Goal: Information Seeking & Learning: Learn about a topic

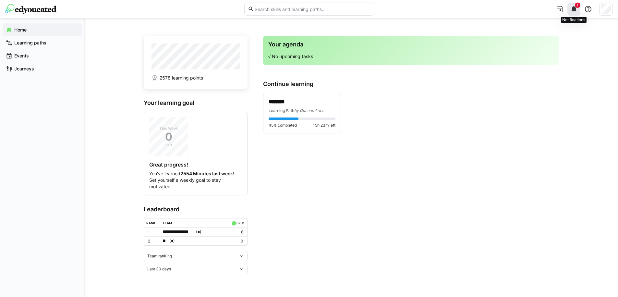
click at [576, 12] on eds-icon at bounding box center [574, 9] width 8 height 8
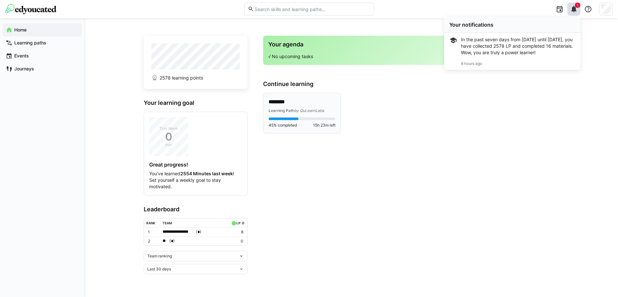
click at [291, 105] on p "********" at bounding box center [302, 101] width 67 height 7
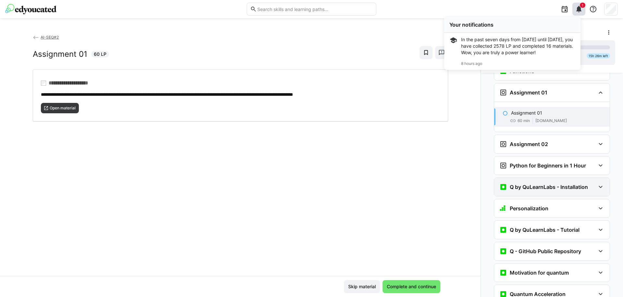
scroll to position [706, 0]
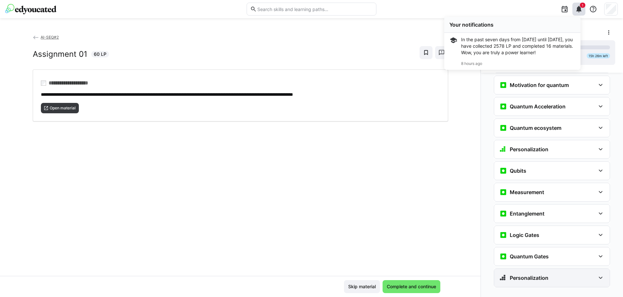
click at [521, 275] on h3 "Personalization" at bounding box center [529, 278] width 39 height 6
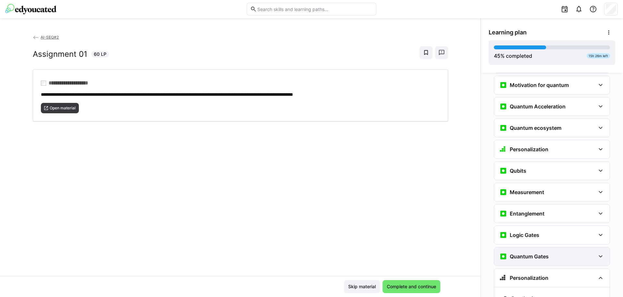
click at [529, 247] on div "Quantum Gates" at bounding box center [552, 256] width 116 height 18
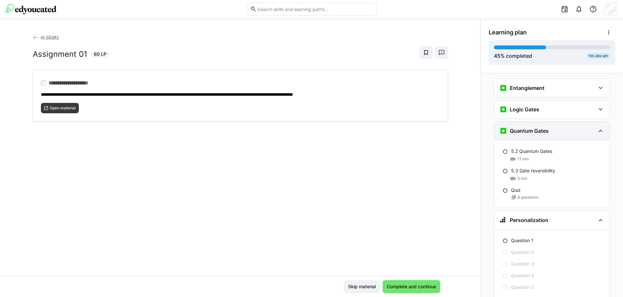
scroll to position [827, 0]
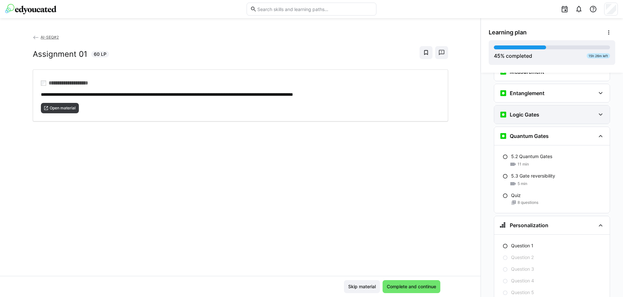
click at [519, 109] on div "Logic Gates" at bounding box center [552, 115] width 116 height 18
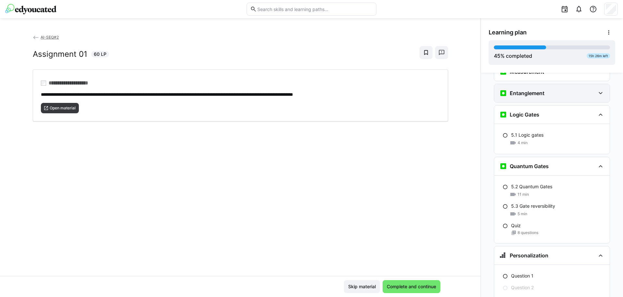
click at [519, 90] on h3 "Entanglement" at bounding box center [527, 93] width 35 height 6
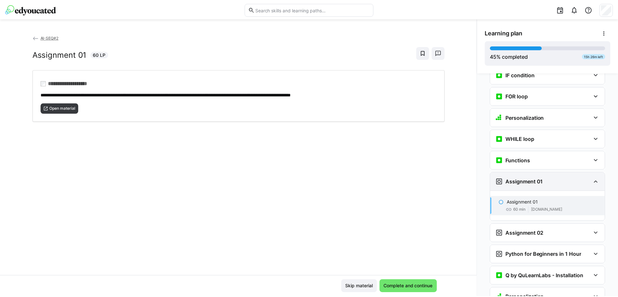
scroll to position [0, 0]
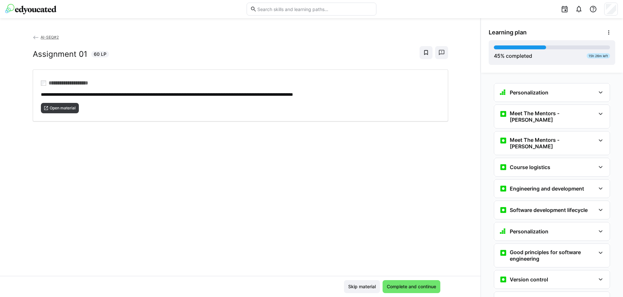
click at [51, 37] on span "AI-SEQ#2" at bounding box center [50, 37] width 18 height 5
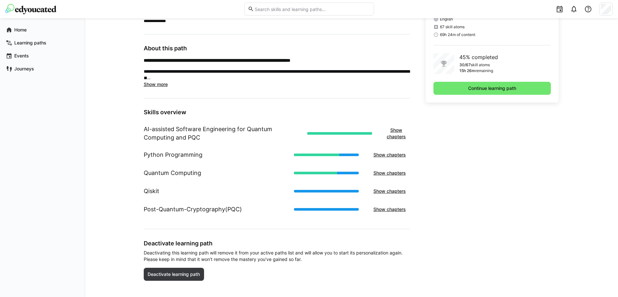
scroll to position [178, 0]
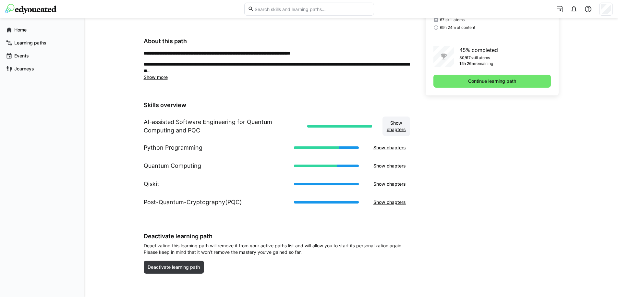
click at [404, 127] on span "Show chapters" at bounding box center [396, 126] width 21 height 13
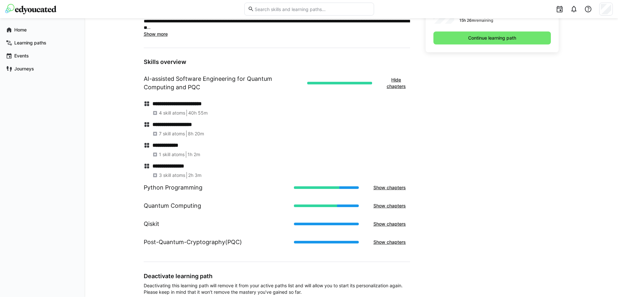
scroll to position [261, 0]
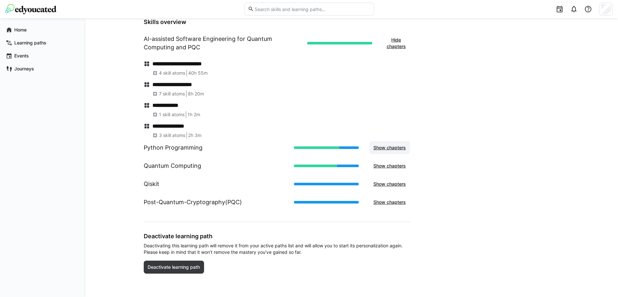
click at [385, 145] on span "Show chapters" at bounding box center [390, 147] width 34 height 6
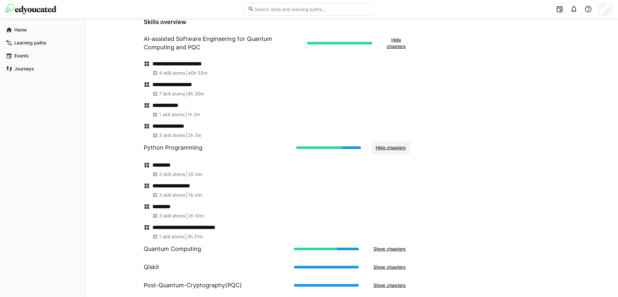
scroll to position [344, 0]
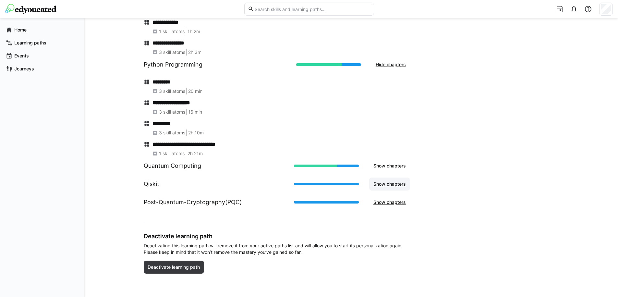
click at [392, 181] on span "Show chapters" at bounding box center [390, 184] width 34 height 6
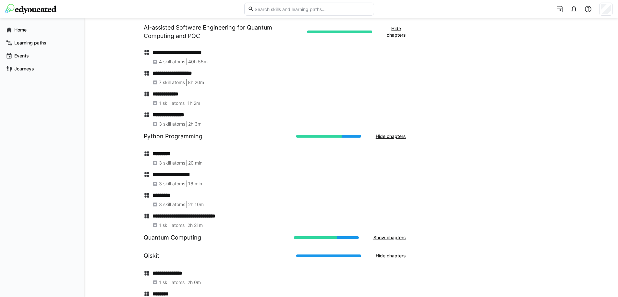
scroll to position [272, 0]
click at [391, 239] on span "Show chapters" at bounding box center [390, 237] width 34 height 6
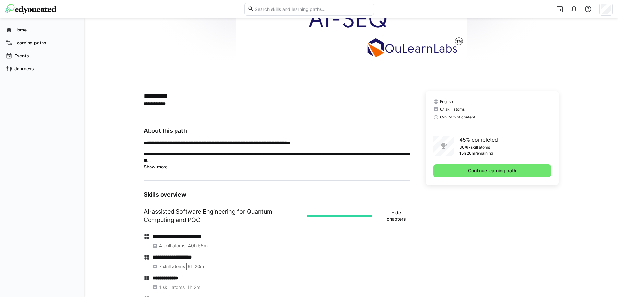
scroll to position [87, 0]
